Goal: Navigation & Orientation: Find specific page/section

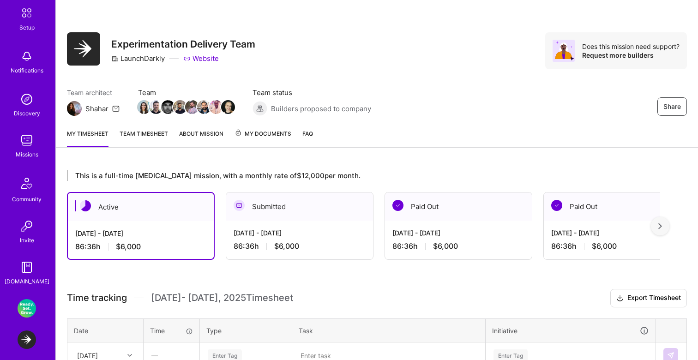
scroll to position [87, 0]
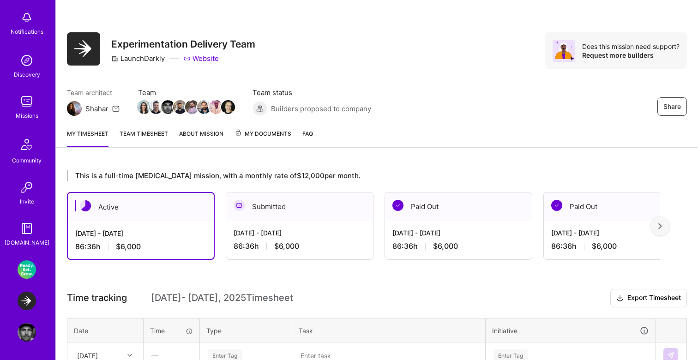
click at [25, 109] on img at bounding box center [27, 101] width 18 height 18
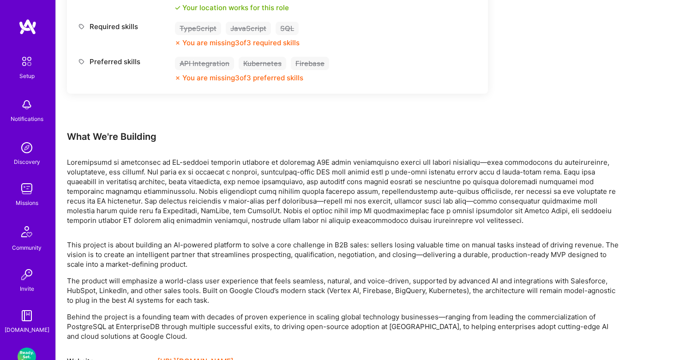
scroll to position [809, 0]
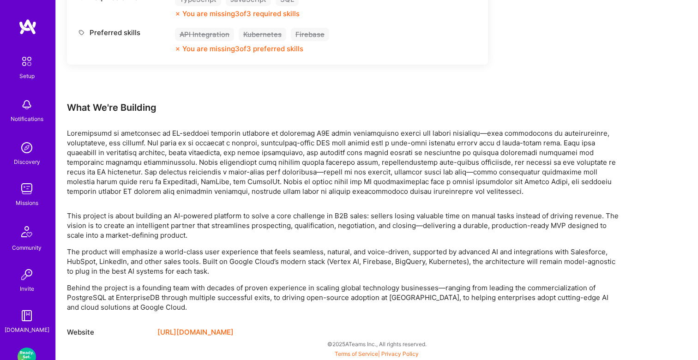
click at [207, 330] on link "[URL][DOMAIN_NAME]" at bounding box center [195, 332] width 76 height 11
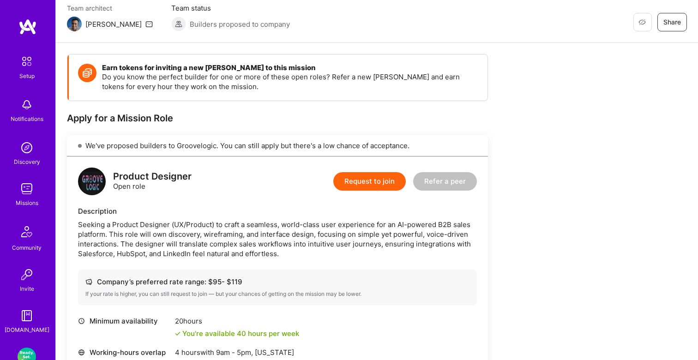
scroll to position [0, 0]
